Goal: Transaction & Acquisition: Purchase product/service

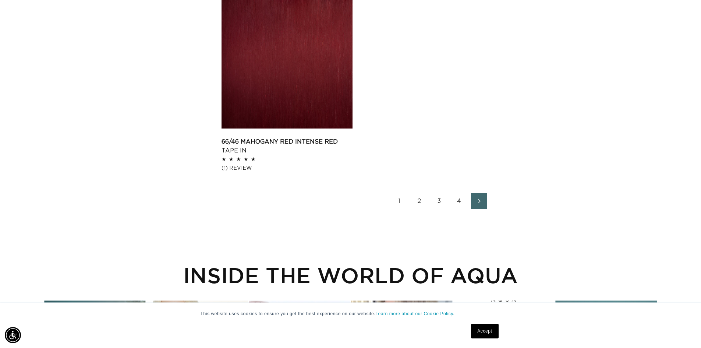
scroll to position [1177, 0]
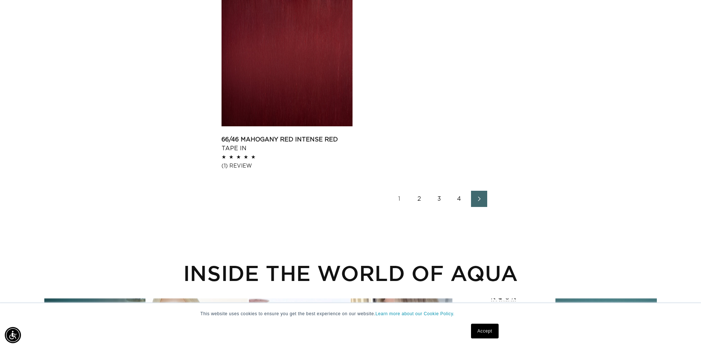
click at [400, 198] on link "1" at bounding box center [399, 199] width 16 height 16
click at [419, 195] on link "2" at bounding box center [419, 199] width 16 height 16
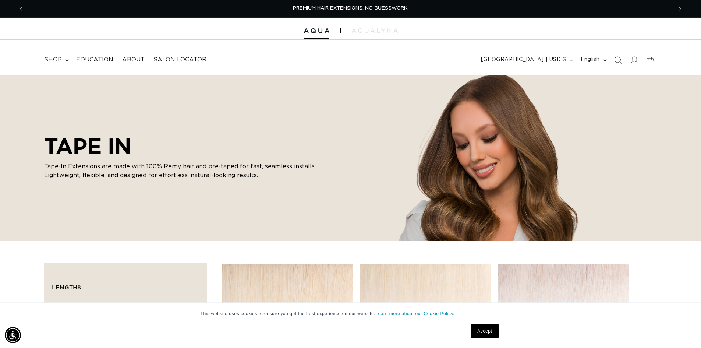
click at [53, 62] on span "shop" at bounding box center [53, 60] width 18 height 8
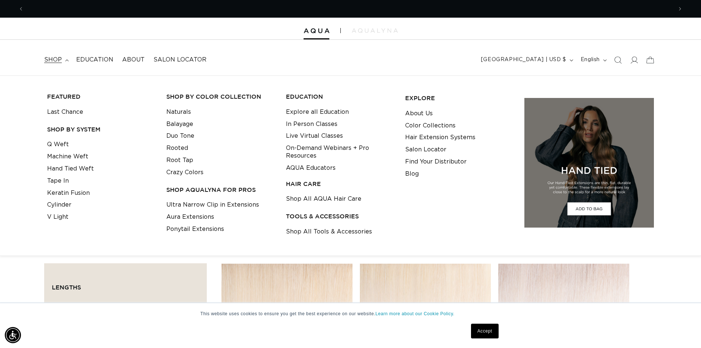
scroll to position [0, 649]
